Goal: Task Accomplishment & Management: Manage account settings

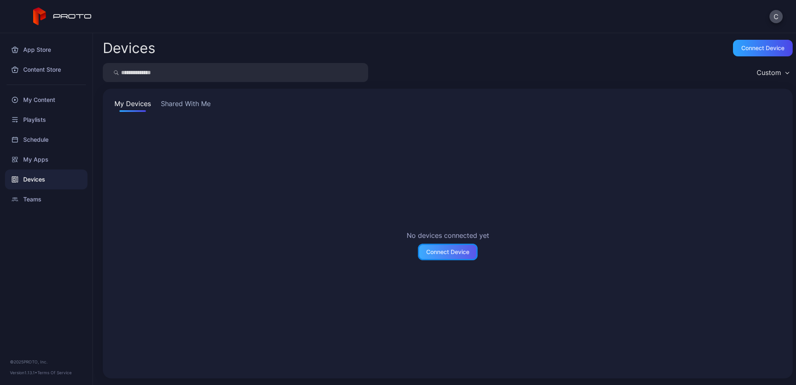
click at [438, 249] on div "Connect Device" at bounding box center [447, 252] width 43 height 7
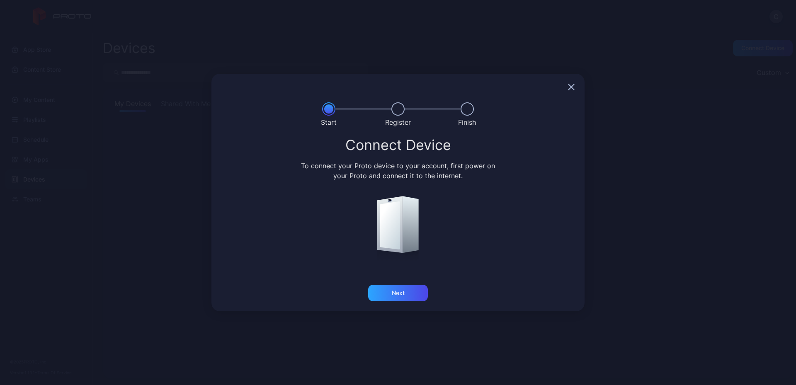
click at [570, 85] on icon "button" at bounding box center [571, 86] width 5 height 5
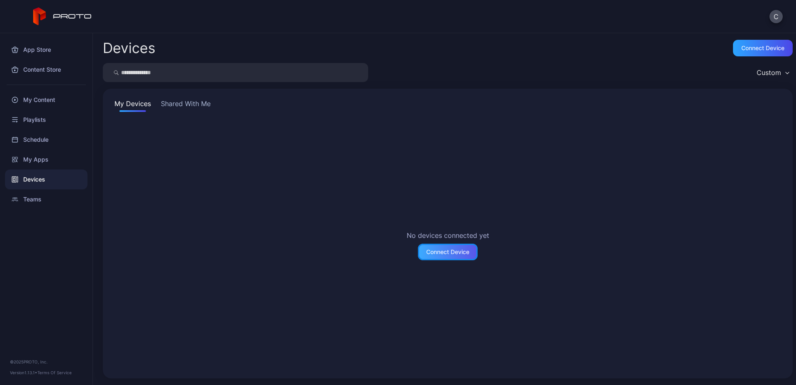
click at [433, 254] on div "Connect Device" at bounding box center [447, 252] width 43 height 7
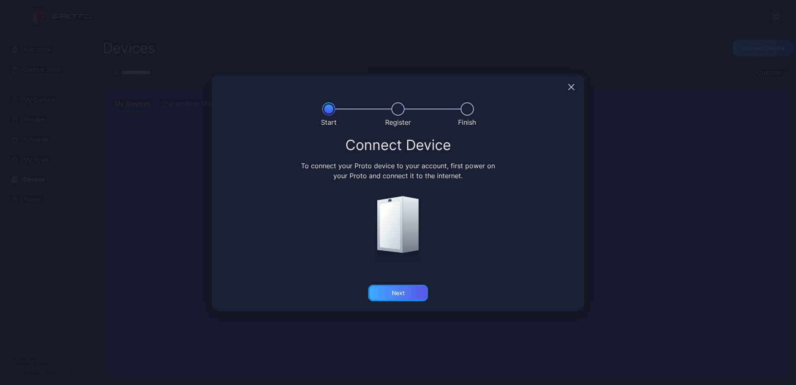
click at [396, 293] on div "Next" at bounding box center [398, 293] width 13 height 7
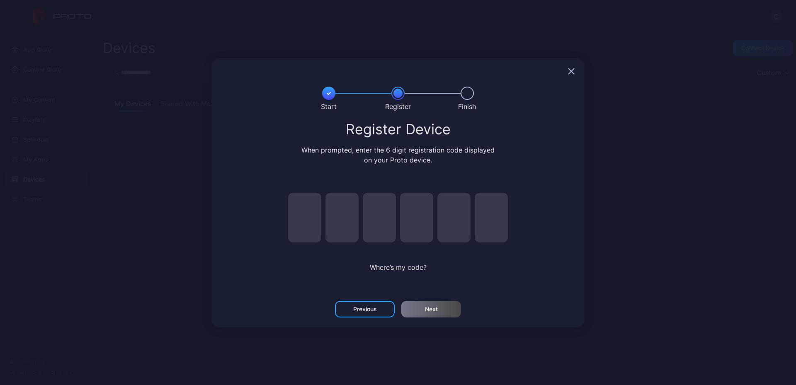
click at [572, 73] on icon "button" at bounding box center [571, 70] width 5 height 5
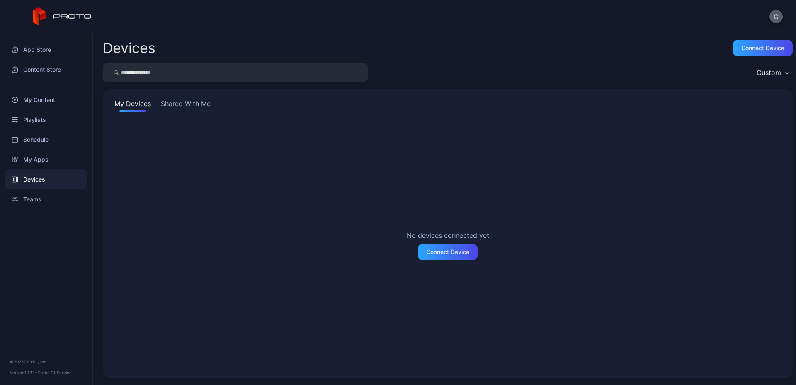
click at [777, 15] on button "C" at bounding box center [775, 16] width 13 height 13
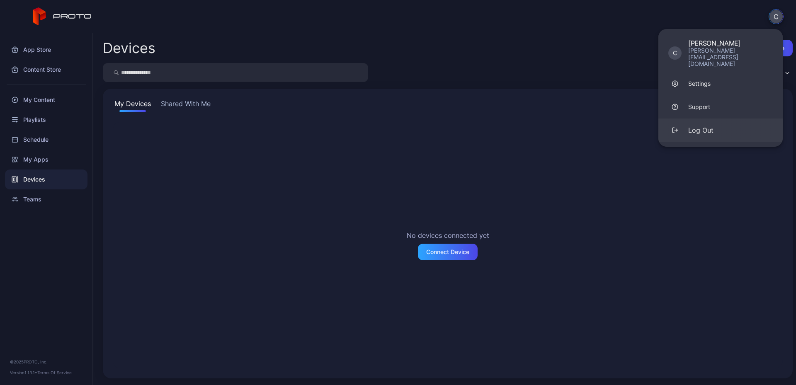
click at [697, 125] on div "Log Out" at bounding box center [700, 130] width 25 height 10
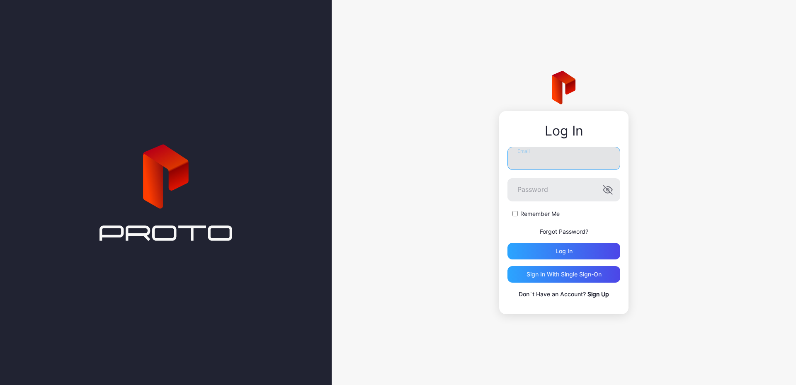
click at [544, 158] on input "Email" at bounding box center [563, 158] width 113 height 23
type input "**********"
click at [511, 215] on div "Remember Me" at bounding box center [563, 214] width 113 height 8
click at [517, 216] on div "Remember Me" at bounding box center [563, 214] width 113 height 8
click at [562, 252] on div "Log in" at bounding box center [563, 251] width 17 height 7
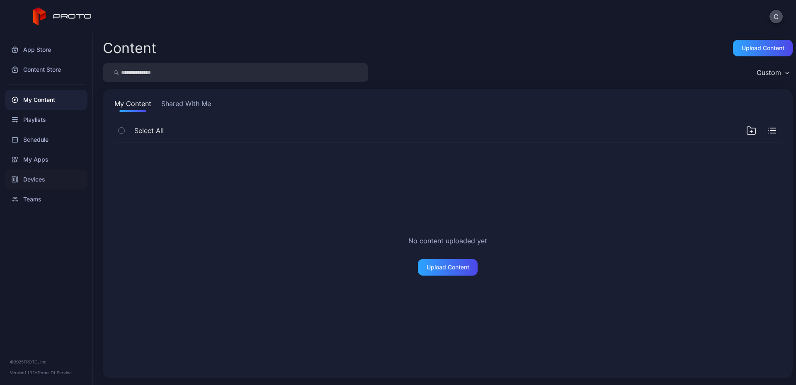
click at [35, 179] on div "Devices" at bounding box center [46, 179] width 82 height 20
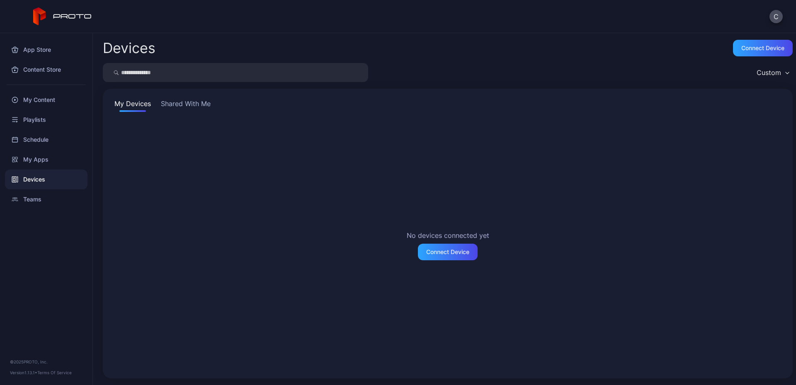
click at [182, 107] on button "Shared With Me" at bounding box center [185, 105] width 53 height 13
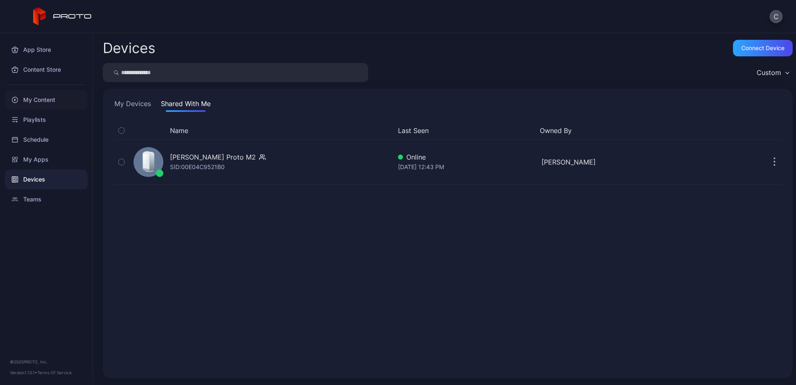
click at [39, 104] on div "My Content" at bounding box center [46, 100] width 82 height 20
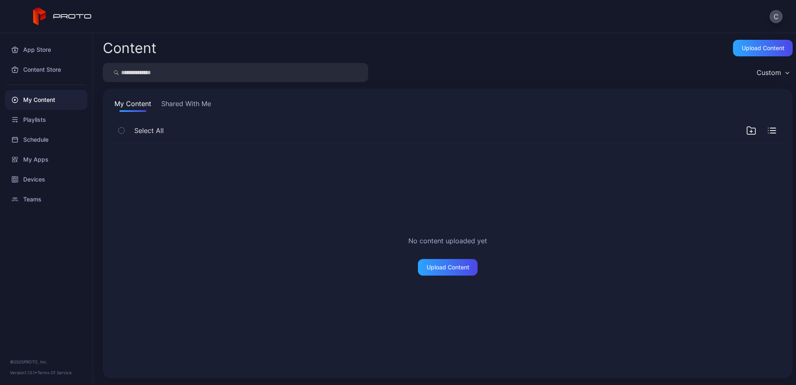
click at [195, 99] on button "Shared With Me" at bounding box center [186, 105] width 53 height 13
click at [31, 162] on div "My Apps" at bounding box center [46, 160] width 82 height 20
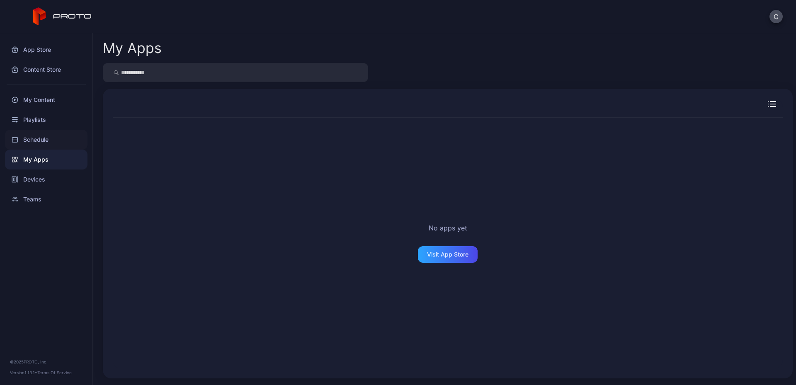
click at [23, 143] on div "Schedule" at bounding box center [46, 140] width 82 height 20
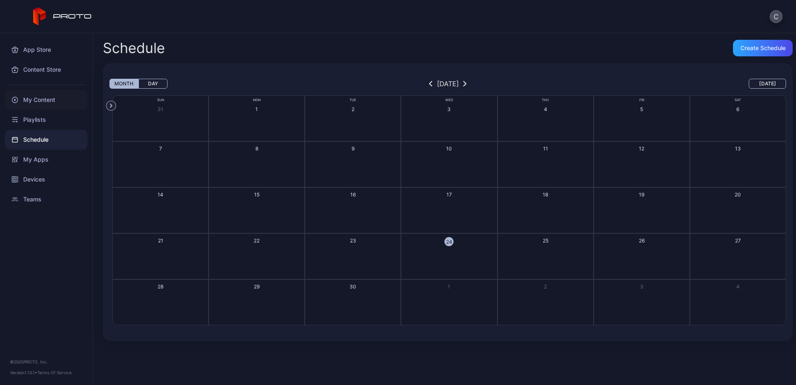
click at [31, 94] on div "My Content" at bounding box center [46, 100] width 82 height 20
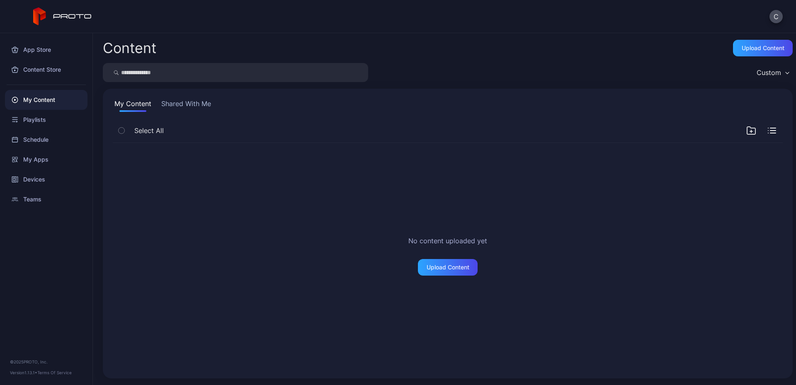
click at [189, 99] on button "Shared With Me" at bounding box center [186, 105] width 53 height 13
click at [31, 182] on div "Devices" at bounding box center [46, 179] width 82 height 20
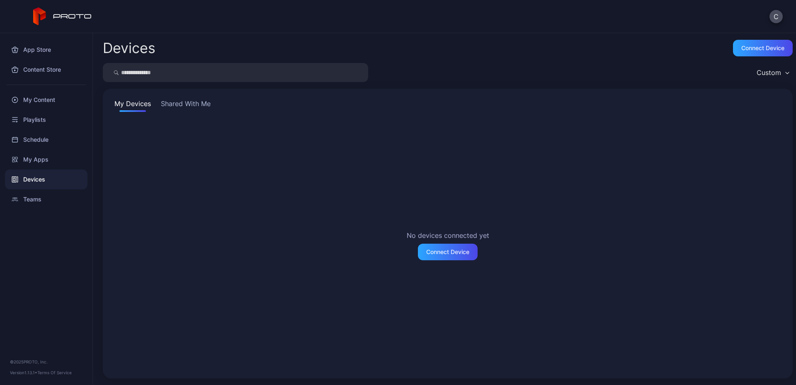
click at [179, 104] on button "Shared With Me" at bounding box center [185, 105] width 53 height 13
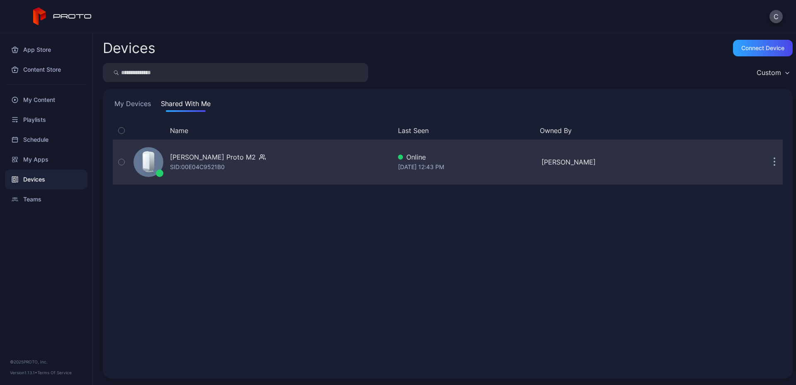
click at [122, 164] on icon "button" at bounding box center [122, 161] width 6 height 9
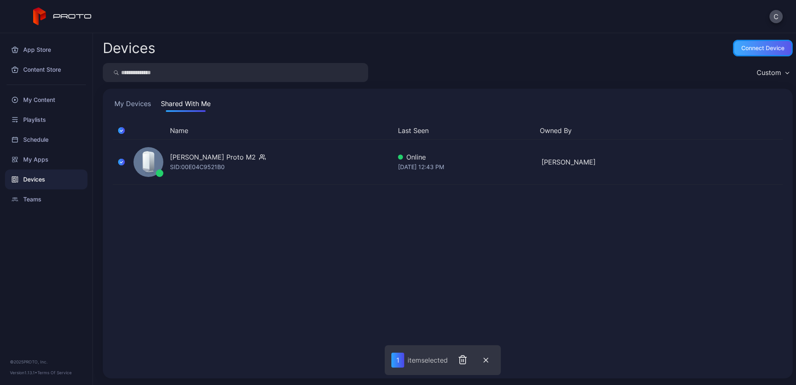
click at [741, 50] on div "Connect device" at bounding box center [762, 48] width 43 height 7
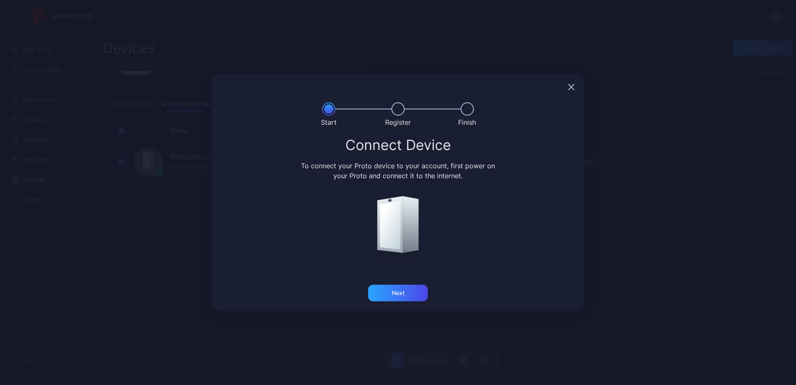
click at [573, 86] on icon "button" at bounding box center [571, 87] width 7 height 7
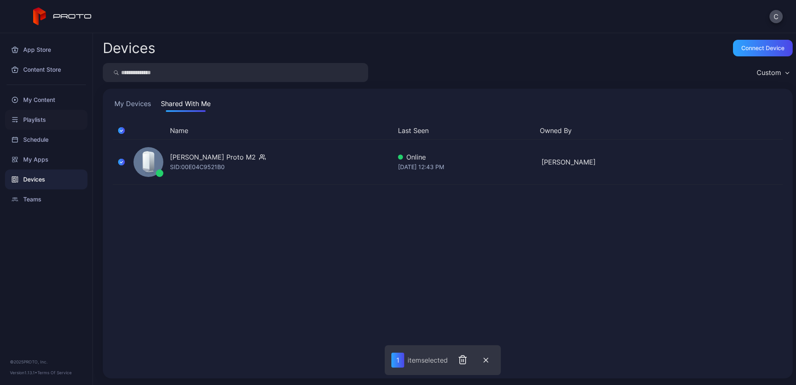
click at [37, 119] on div "Playlists" at bounding box center [46, 120] width 82 height 20
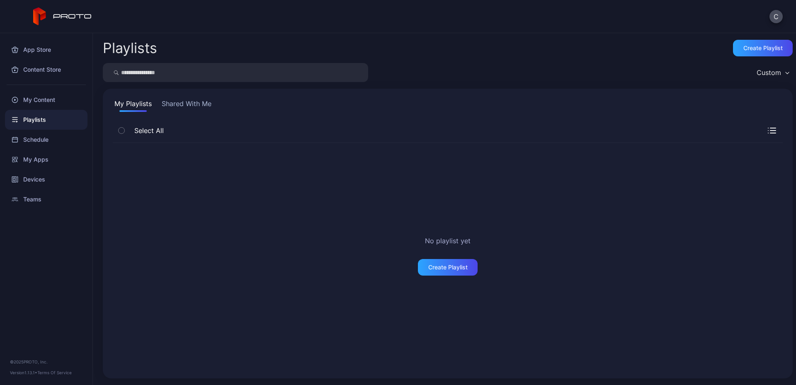
click at [189, 107] on button "Shared With Me" at bounding box center [186, 105] width 53 height 13
click at [37, 142] on div "Schedule" at bounding box center [46, 140] width 82 height 20
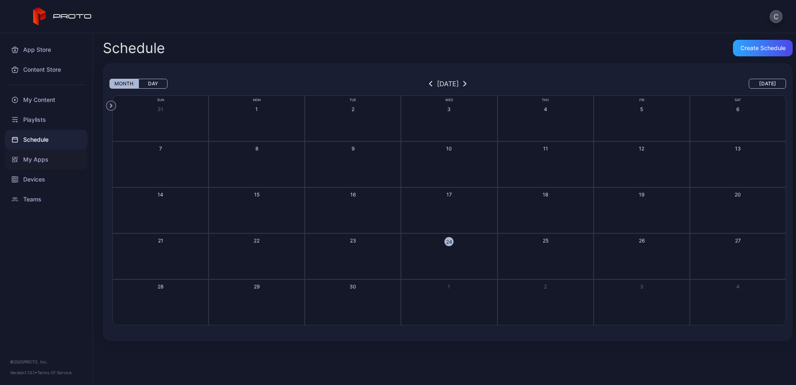
click at [26, 156] on div "My Apps" at bounding box center [46, 160] width 82 height 20
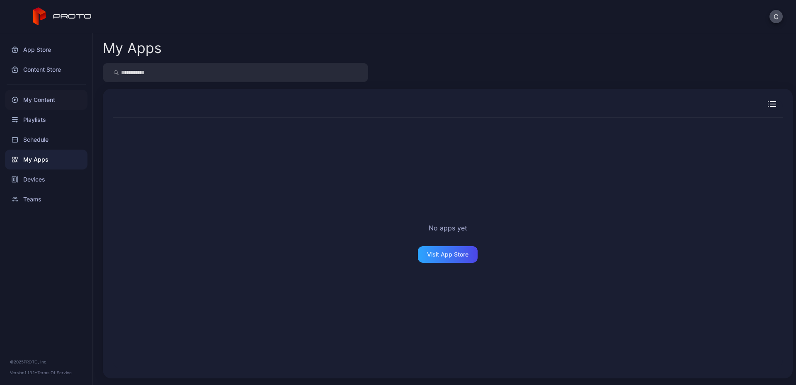
click at [44, 101] on div "My Content" at bounding box center [46, 100] width 82 height 20
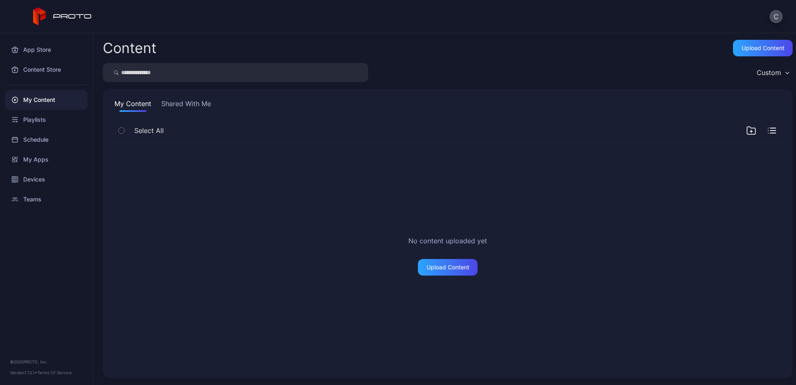
click at [192, 104] on button "Shared With Me" at bounding box center [186, 105] width 53 height 13
click at [210, 191] on div "Content that is shared with you will appear here" at bounding box center [447, 255] width 683 height 239
click at [31, 181] on div "Devices" at bounding box center [46, 179] width 82 height 20
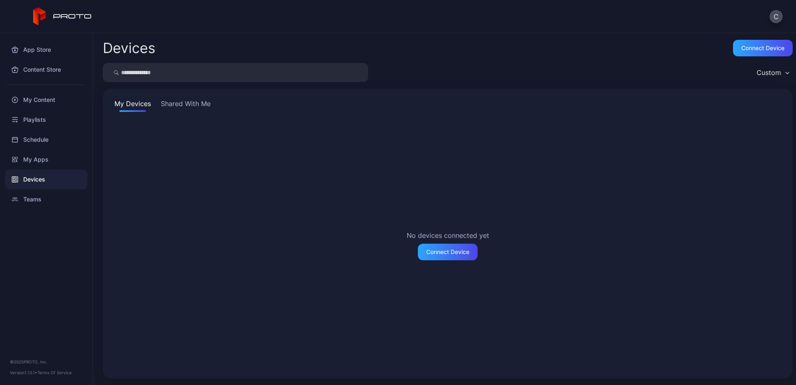
click at [174, 101] on button "Shared With Me" at bounding box center [185, 105] width 53 height 13
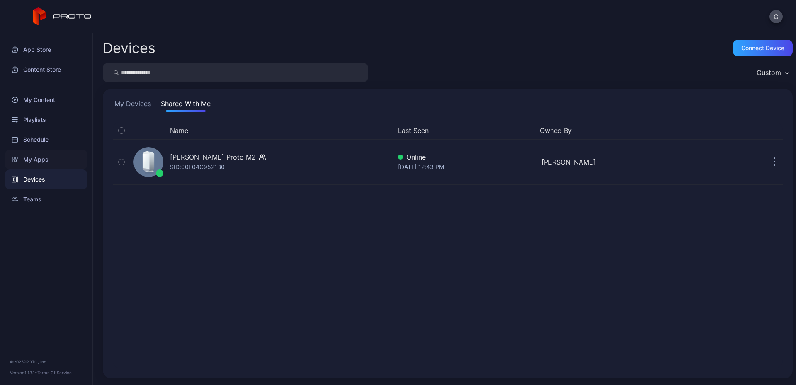
click at [30, 155] on div "My Apps" at bounding box center [46, 160] width 82 height 20
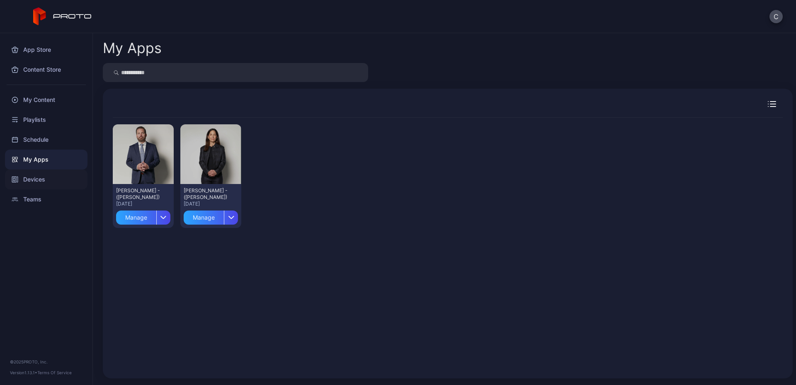
click at [26, 179] on div "Devices" at bounding box center [46, 179] width 82 height 20
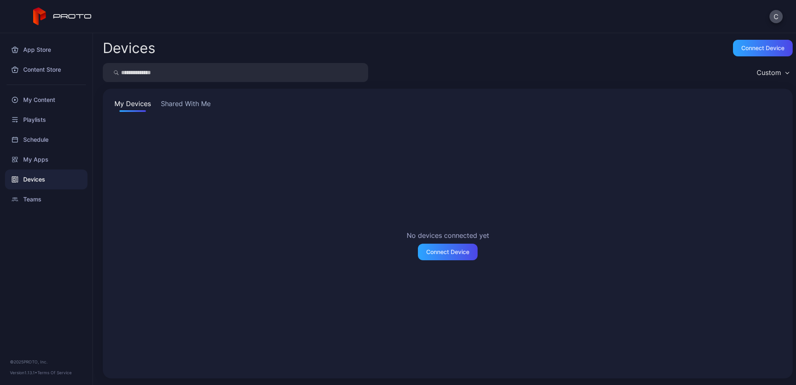
click at [194, 104] on button "Shared With Me" at bounding box center [185, 105] width 53 height 13
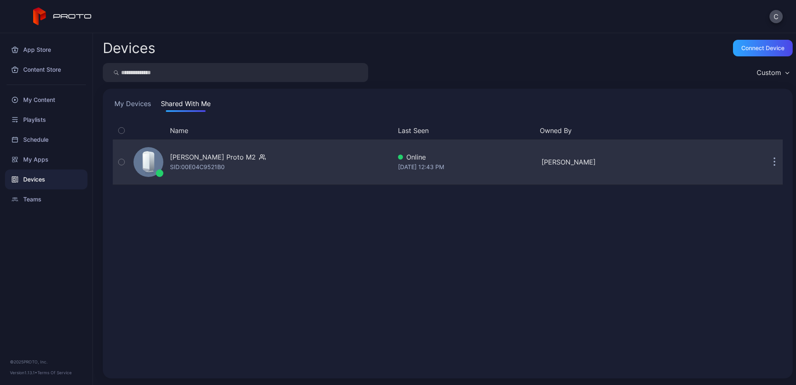
click at [206, 169] on div "SID: 00E04C9521B0" at bounding box center [197, 167] width 55 height 10
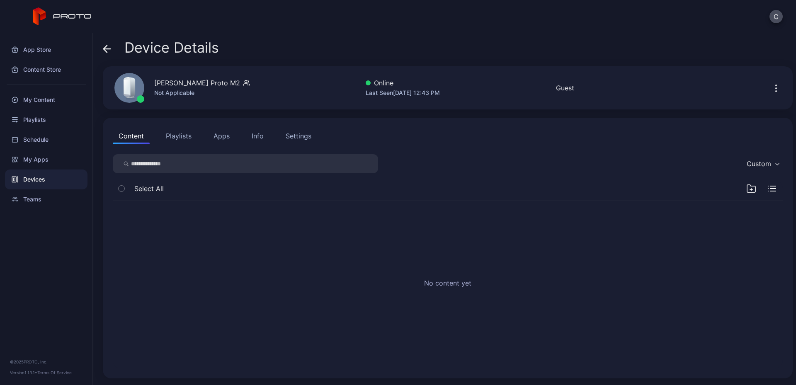
click at [229, 136] on button "Apps" at bounding box center [222, 136] width 28 height 17
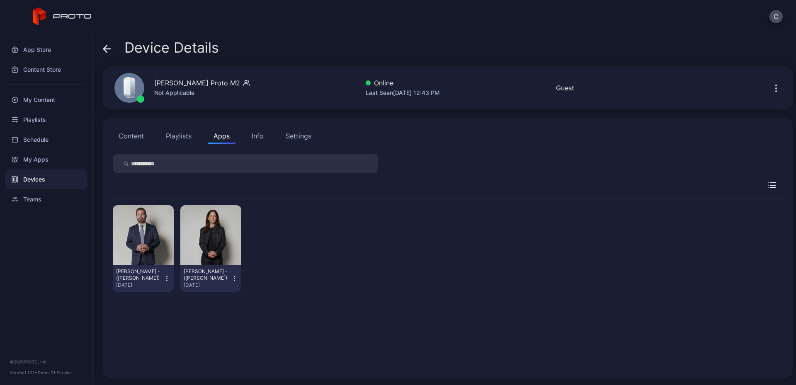
click at [203, 265] on div "[PERSON_NAME] - ([PERSON_NAME]) [DATE]" at bounding box center [210, 278] width 61 height 27
click at [210, 234] on div "button" at bounding box center [211, 234] width 4 height 5
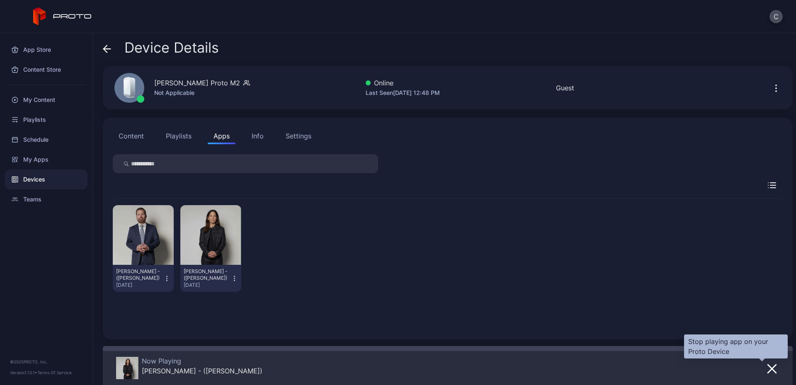
click at [767, 369] on icon "button" at bounding box center [772, 369] width 10 height 10
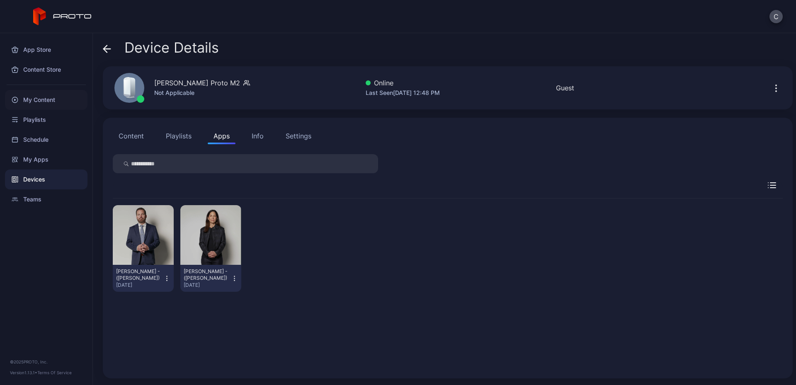
click at [43, 102] on div "My Content" at bounding box center [46, 100] width 82 height 20
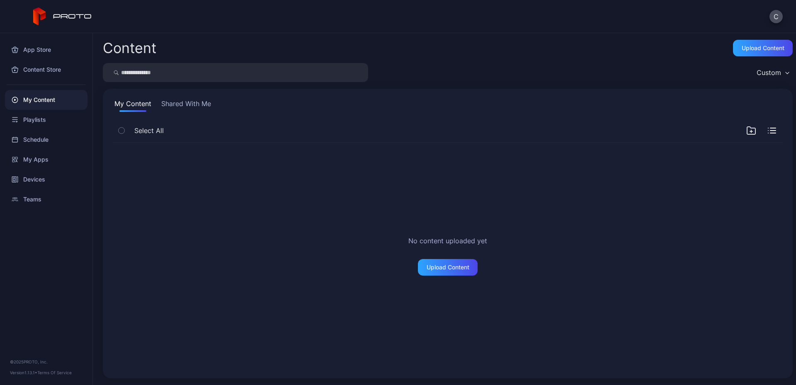
click at [166, 102] on button "Shared With Me" at bounding box center [186, 105] width 53 height 13
click at [29, 179] on div "Devices" at bounding box center [46, 179] width 82 height 20
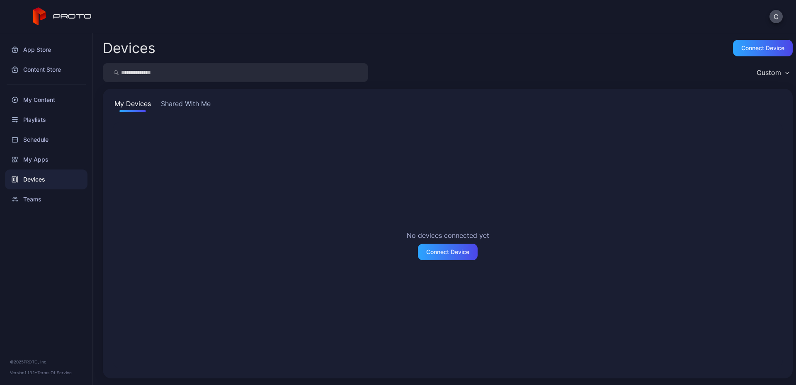
click at [177, 102] on button "Shared With Me" at bounding box center [185, 105] width 53 height 13
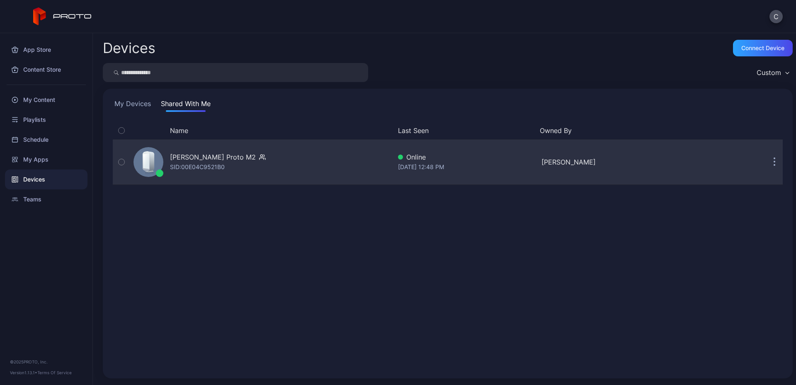
click at [194, 172] on div "SID: 00E04C9521B0" at bounding box center [197, 167] width 55 height 10
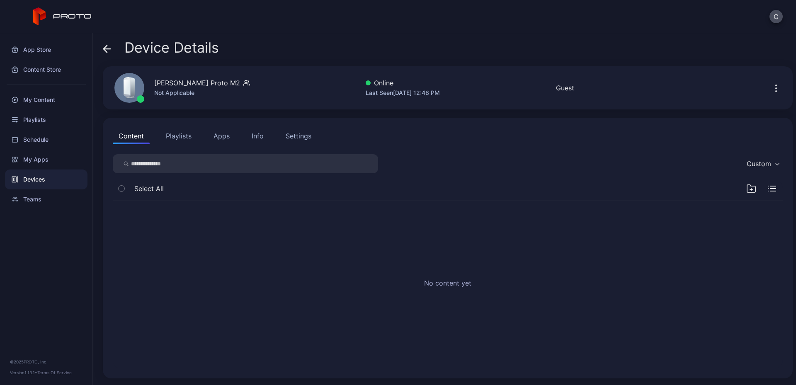
click at [219, 133] on button "Apps" at bounding box center [222, 136] width 28 height 17
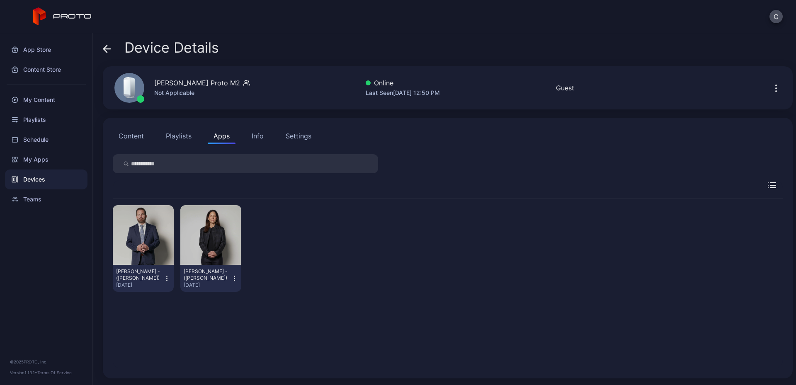
click at [771, 91] on icon "button" at bounding box center [776, 88] width 10 height 10
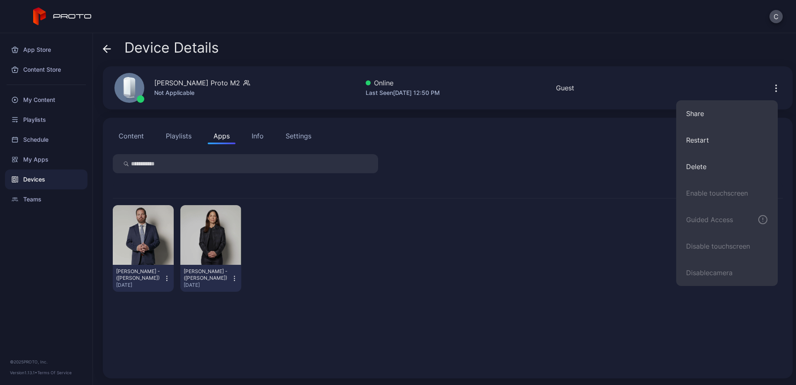
click at [771, 91] on icon "button" at bounding box center [776, 88] width 10 height 10
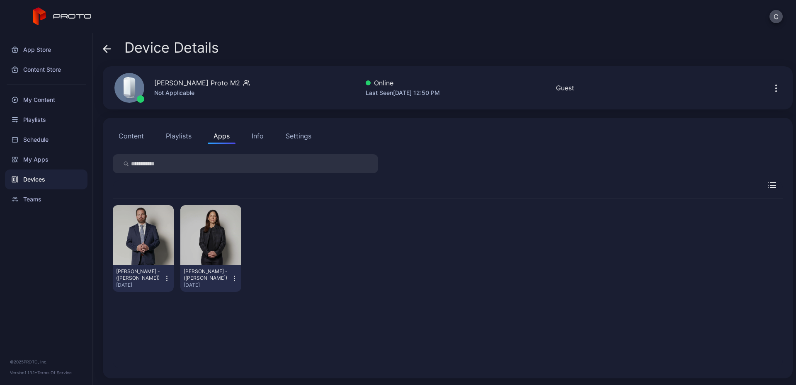
click at [36, 178] on div "Devices" at bounding box center [46, 179] width 82 height 20
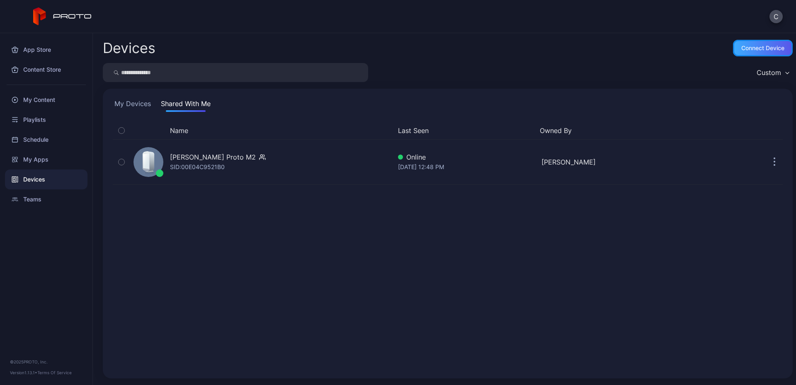
click at [745, 46] on div "Connect device" at bounding box center [762, 48] width 43 height 7
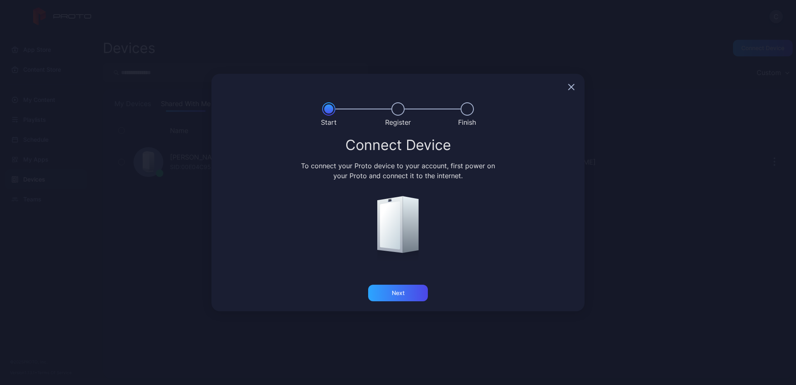
click at [572, 84] on icon "button" at bounding box center [571, 87] width 7 height 7
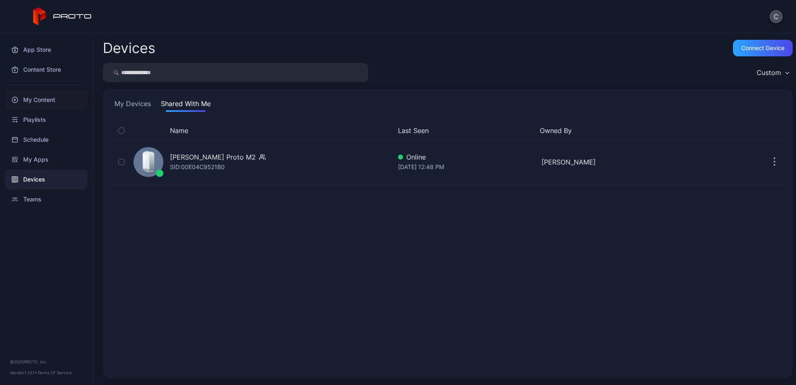
click at [41, 98] on div "My Content" at bounding box center [46, 100] width 82 height 20
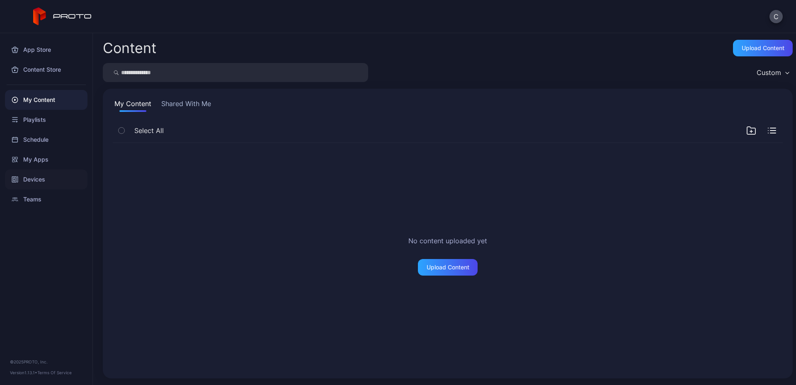
click at [39, 179] on div "Devices" at bounding box center [46, 179] width 82 height 20
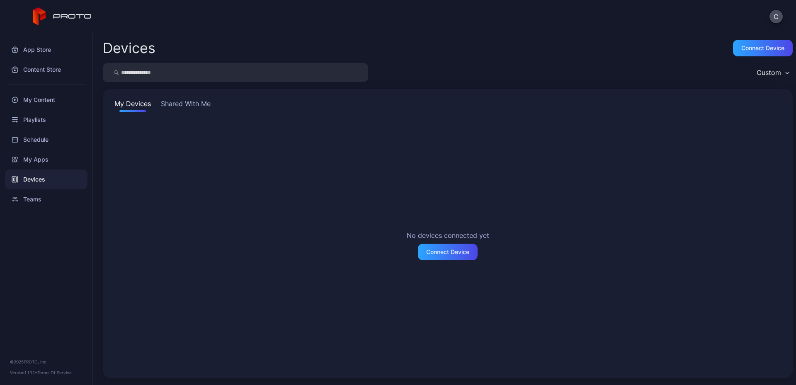
click at [179, 97] on div "My Devices Shared With Me No devices connected yet Connect Device" at bounding box center [448, 234] width 690 height 290
click at [184, 107] on button "Shared With Me" at bounding box center [185, 105] width 53 height 13
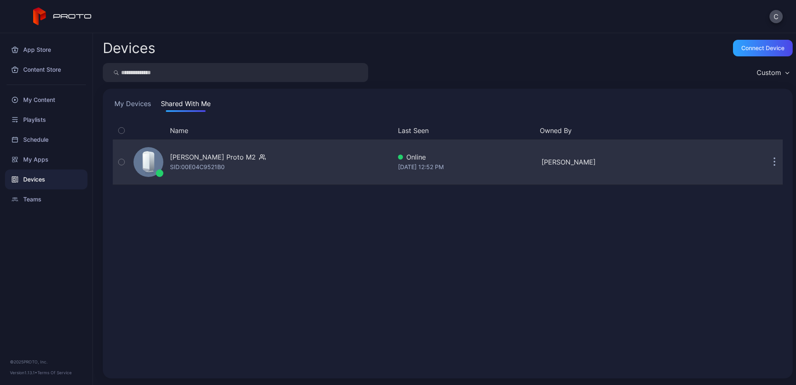
click at [185, 160] on div "[PERSON_NAME] Proto M2" at bounding box center [213, 157] width 86 height 10
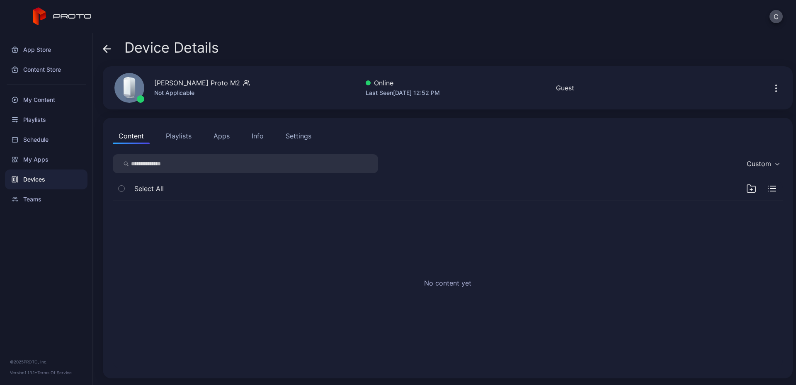
click at [106, 51] on icon at bounding box center [107, 49] width 8 height 8
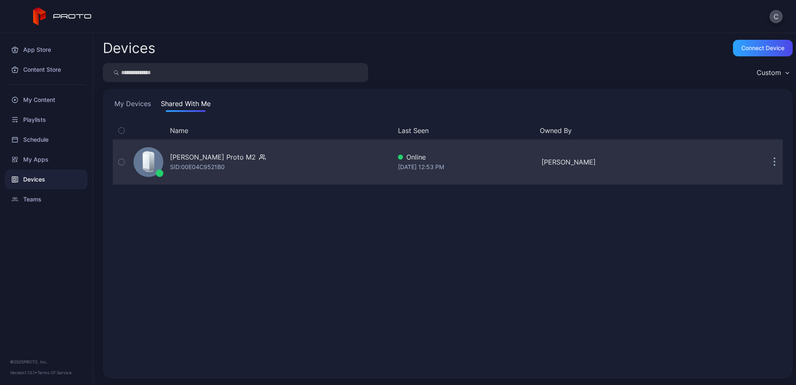
click at [210, 158] on div "[PERSON_NAME] Proto M2" at bounding box center [213, 157] width 86 height 10
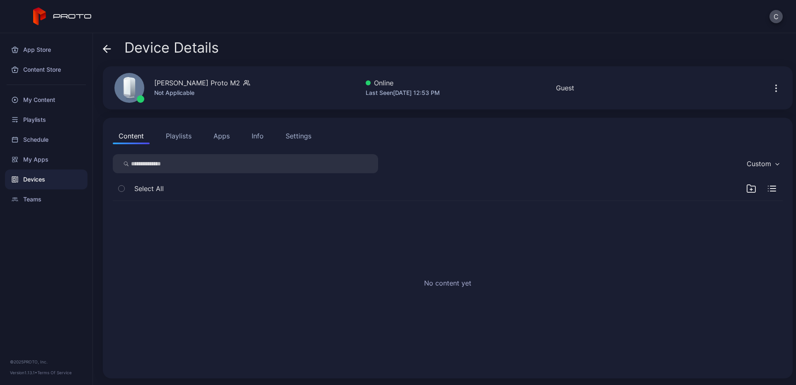
click at [232, 136] on button "Apps" at bounding box center [222, 136] width 28 height 17
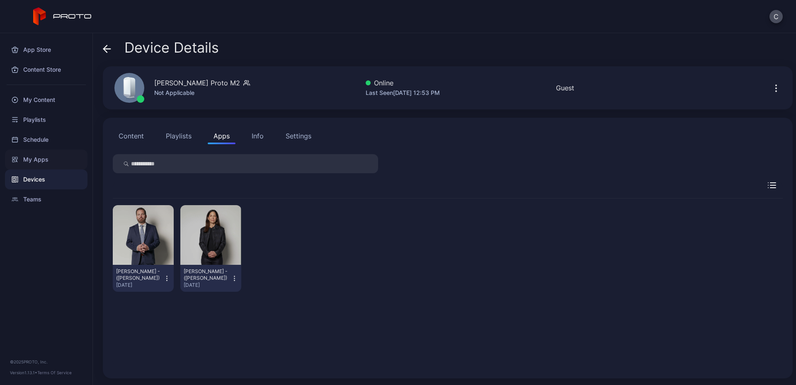
click at [32, 159] on div "My Apps" at bounding box center [46, 160] width 82 height 20
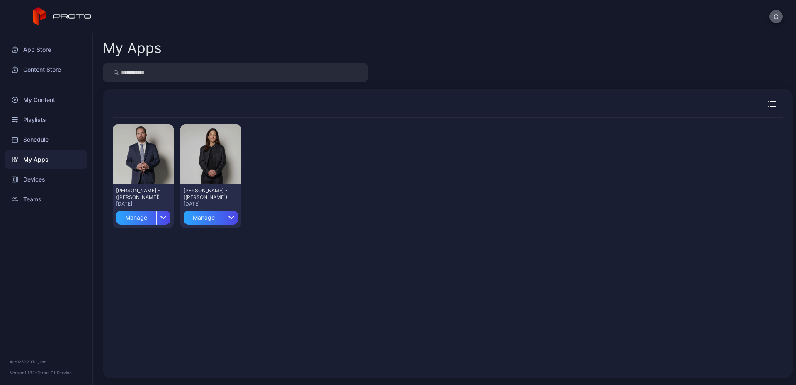
click at [770, 13] on button "C" at bounding box center [775, 16] width 13 height 13
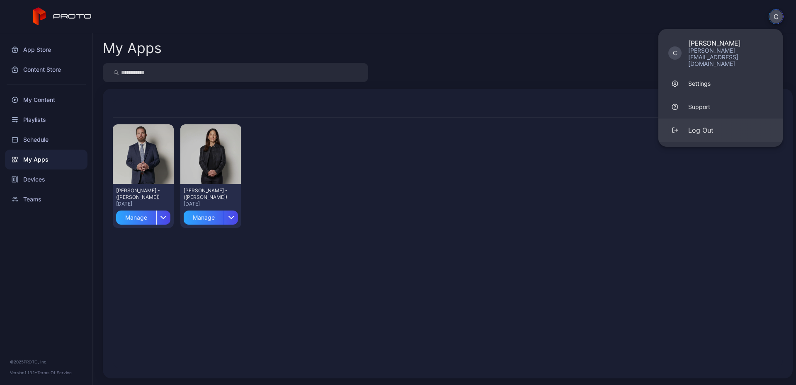
click at [693, 125] on div "Log Out" at bounding box center [700, 130] width 25 height 10
